Goal: Transaction & Acquisition: Purchase product/service

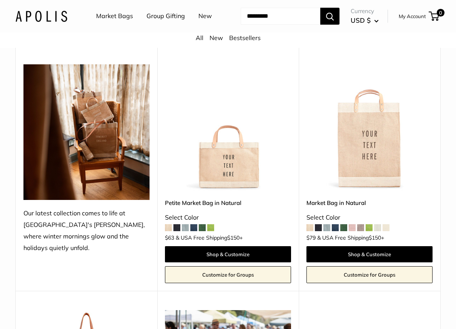
scroll to position [152, 0]
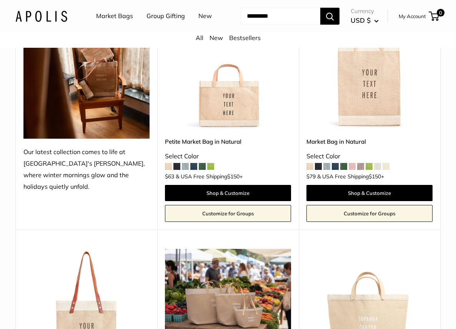
click at [327, 168] on span at bounding box center [327, 166] width 7 height 7
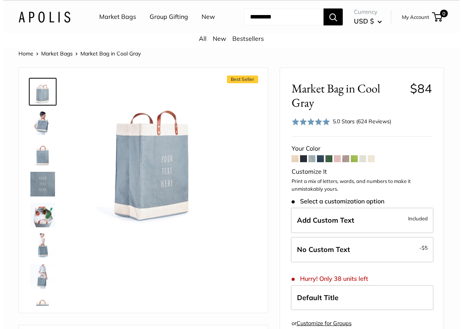
scroll to position [16, 0]
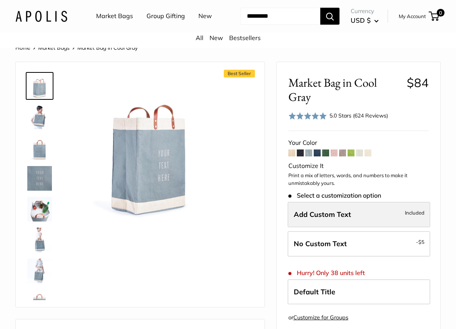
click at [355, 216] on label "Add Custom Text Included" at bounding box center [359, 214] width 143 height 25
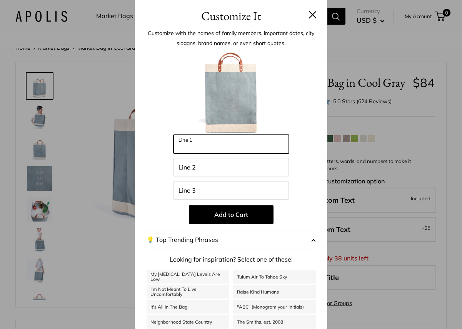
click at [194, 146] on input "Line 1" at bounding box center [231, 144] width 115 height 18
type input "*******"
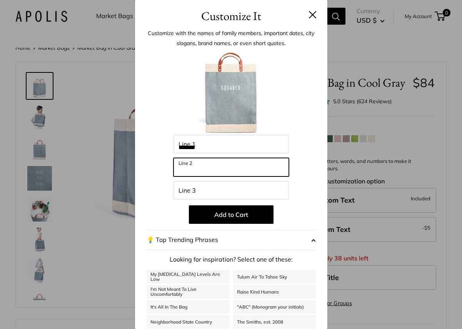
click at [198, 167] on input "Line 2" at bounding box center [231, 167] width 115 height 18
type input "****"
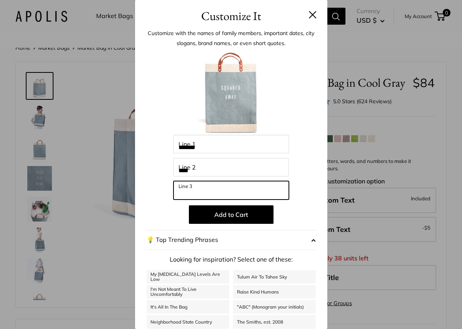
click at [267, 186] on input "Line 3" at bounding box center [231, 190] width 115 height 18
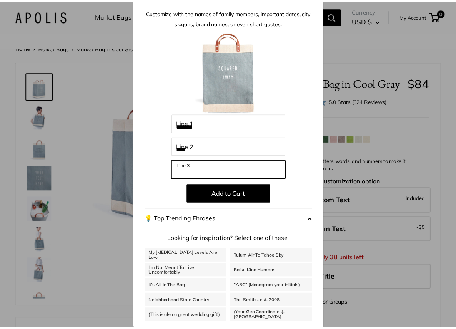
scroll to position [22, 0]
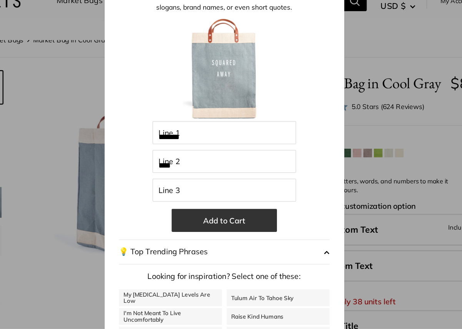
click at [240, 194] on button "Add to Cart" at bounding box center [231, 193] width 85 height 18
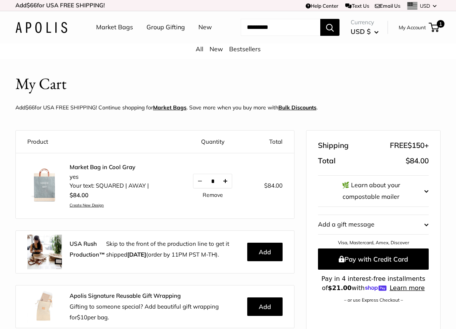
click at [227, 180] on button "Increase quantity by 1" at bounding box center [225, 181] width 13 height 14
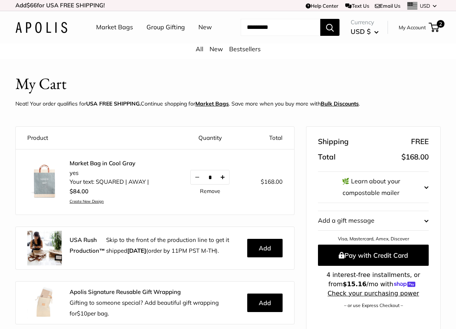
click at [223, 176] on button "Increase quantity by 1" at bounding box center [222, 177] width 13 height 14
click at [223, 177] on button "Increase quantity by 1" at bounding box center [222, 177] width 13 height 14
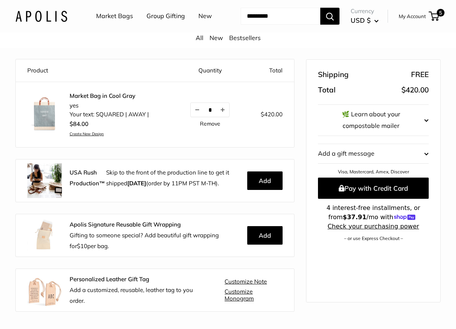
scroll to position [70, 0]
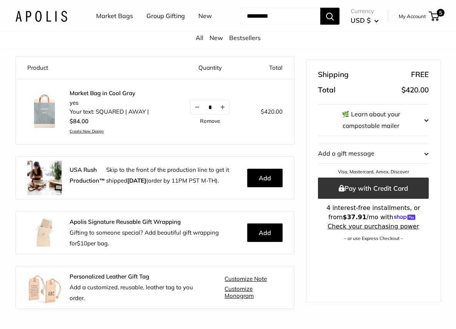
click at [381, 187] on button "Pay with Credit Card" at bounding box center [373, 187] width 111 height 21
